Goal: Transaction & Acquisition: Purchase product/service

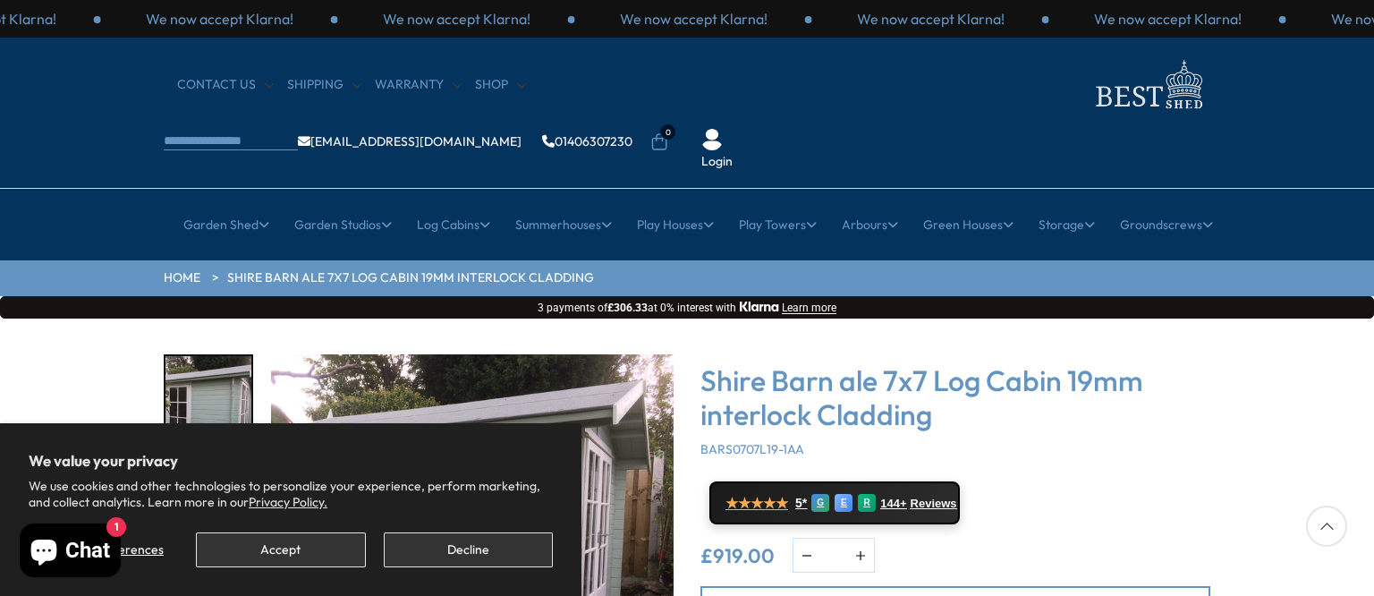
click at [447, 531] on div "Manage preferences Accept Decline" at bounding box center [291, 543] width 524 height 48
click at [444, 546] on button "Decline" at bounding box center [468, 549] width 169 height 35
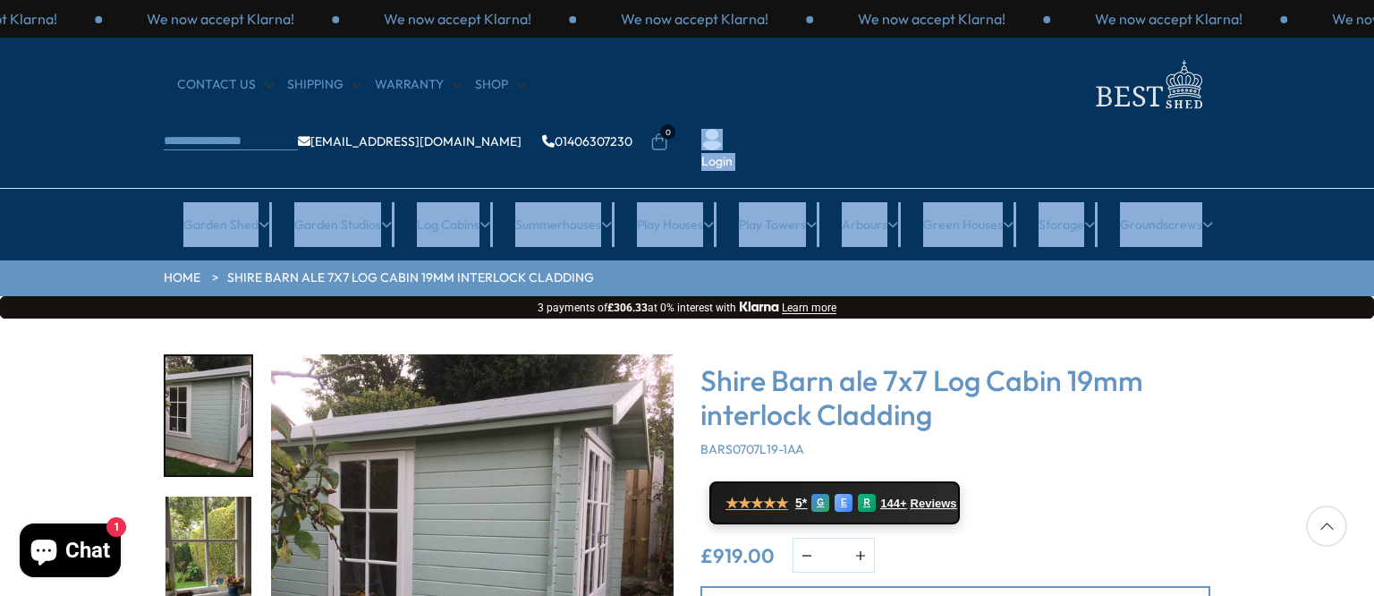
drag, startPoint x: 1373, startPoint y: 134, endPoint x: 1373, endPoint y: 184, distance: 50.1
click at [1373, 184] on header "We now accept Klarna! We now accept Klarna! We now accept Klarna! We now accept…" at bounding box center [687, 130] width 1374 height 260
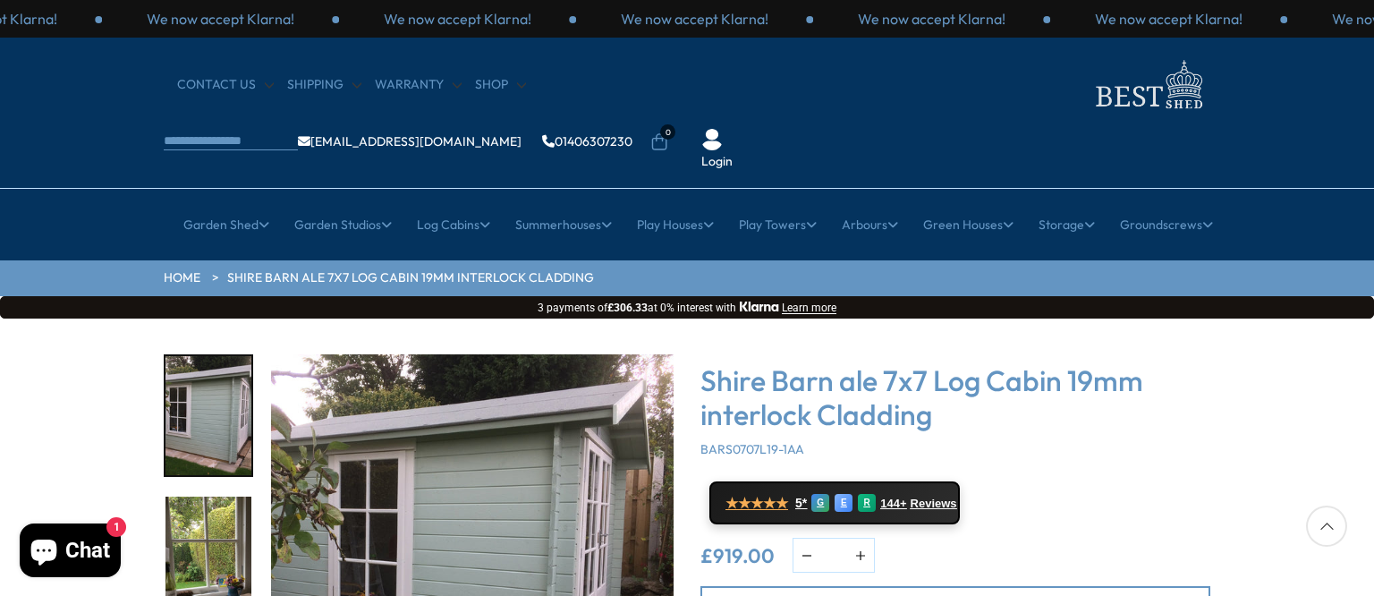
click at [1265, 378] on div "Click To Expand Click To Expand Click To Expand Click To Expand Click To Expand…" at bounding box center [687, 588] width 1374 height 540
click at [1372, 549] on div "Click To Expand Click To Expand Click To Expand Click To Expand Click To Expand…" at bounding box center [687, 588] width 1374 height 540
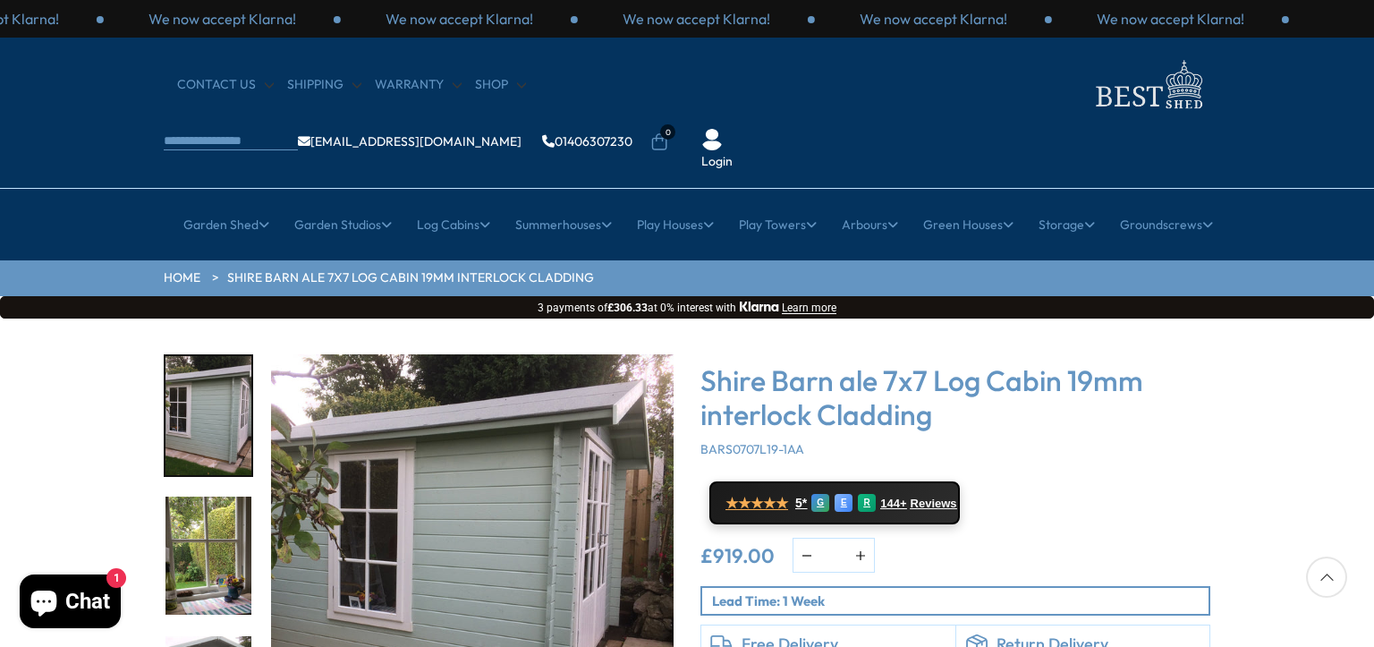
click at [213, 497] on img "2 / 11" at bounding box center [209, 556] width 86 height 119
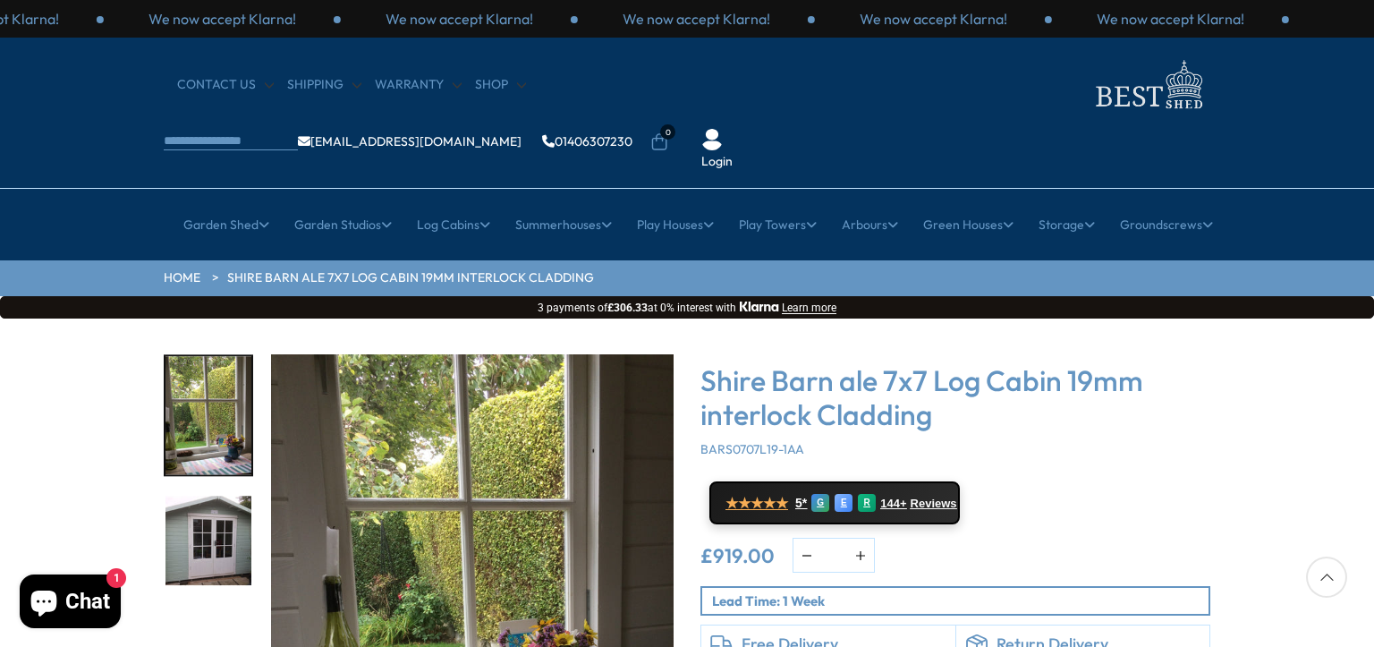
click at [205, 509] on img "3 / 11" at bounding box center [209, 556] width 86 height 119
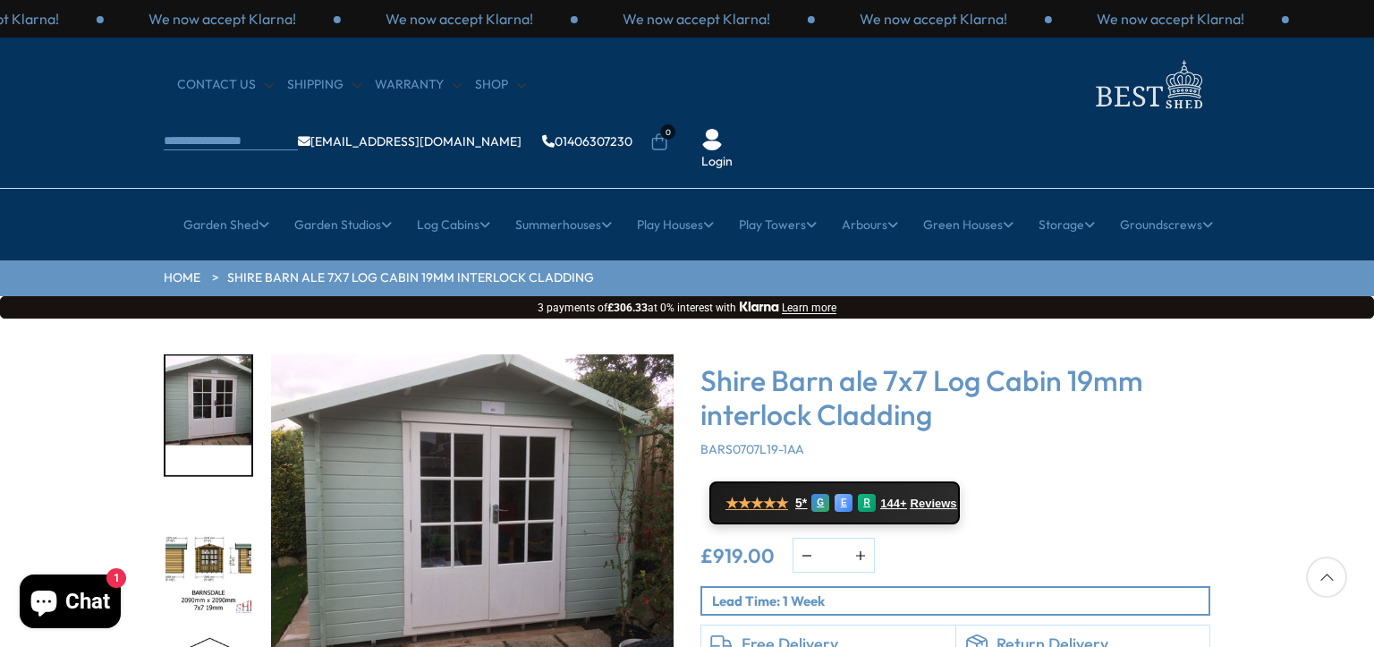
click at [205, 512] on img "4 / 11" at bounding box center [209, 556] width 86 height 119
